Goal: Information Seeking & Learning: Learn about a topic

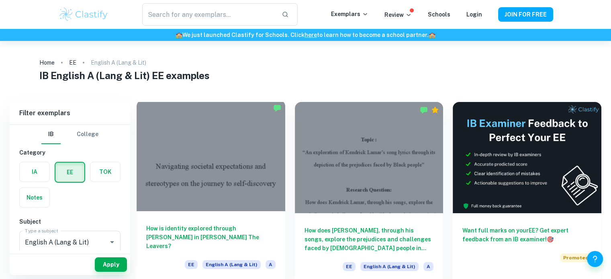
click at [252, 136] on div at bounding box center [211, 155] width 149 height 111
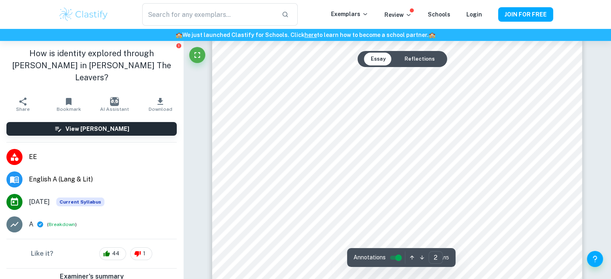
scroll to position [618, 0]
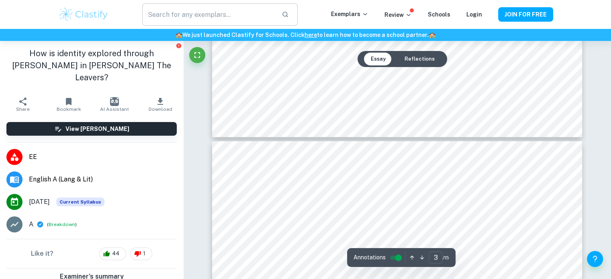
type input "4"
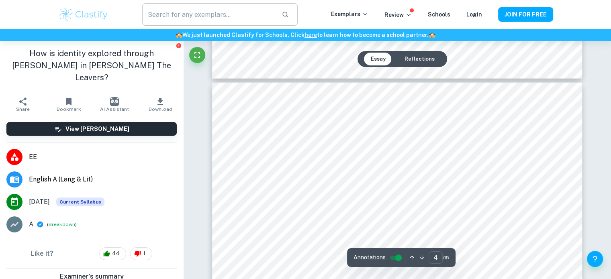
scroll to position [1896, 0]
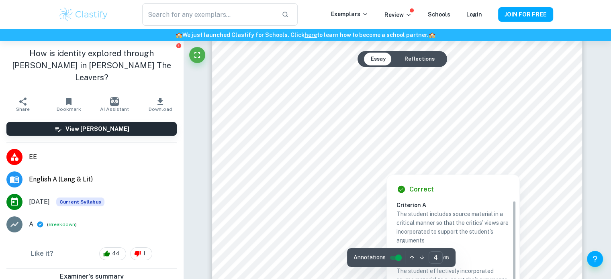
click at [271, 161] on div at bounding box center [397, 153] width 280 height 24
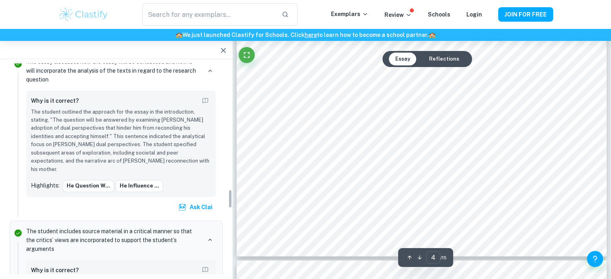
scroll to position [1388, 0]
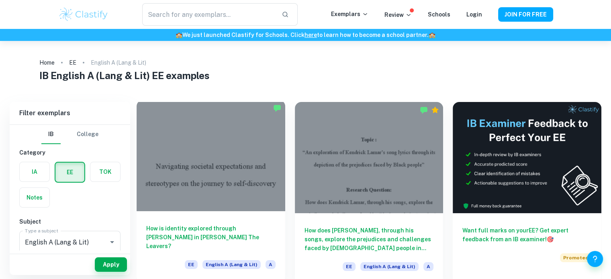
click at [252, 126] on div at bounding box center [211, 155] width 149 height 111
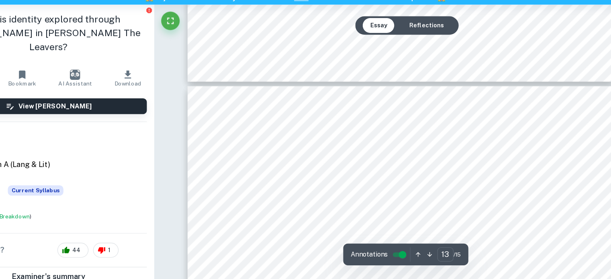
scroll to position [6438, 0]
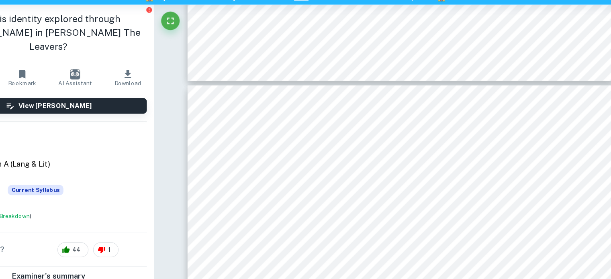
type input "12"
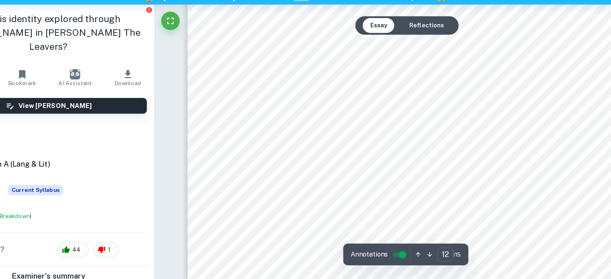
scroll to position [6094, 0]
